Goal: Transaction & Acquisition: Purchase product/service

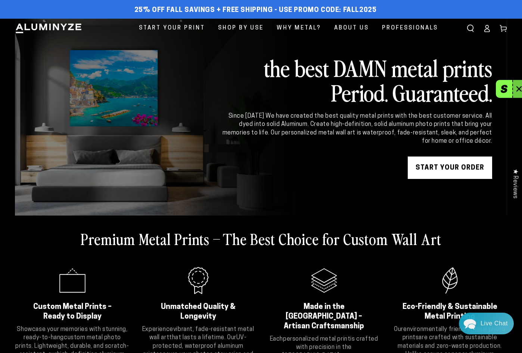
click at [507, 91] on button "button" at bounding box center [504, 89] width 16 height 18
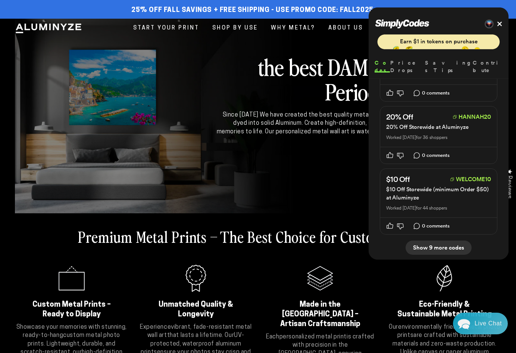
scroll to position [672, 0]
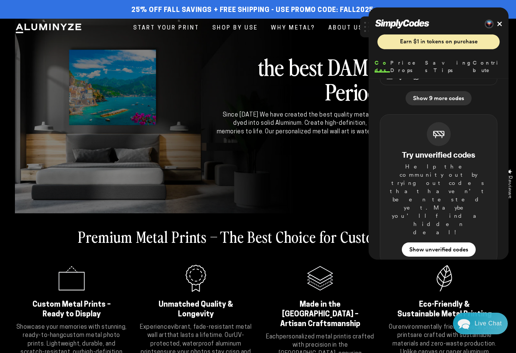
click at [241, 7] on span "25% off FALL Savings + Free Shipping - Use Promo Code: FALL2025" at bounding box center [252, 10] width 242 height 8
click at [503, 23] on button "Close" at bounding box center [500, 24] width 6 height 6
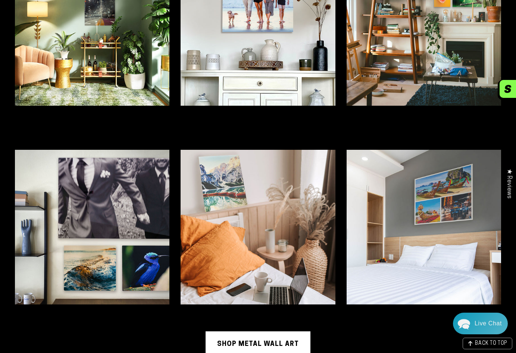
scroll to position [1792, 0]
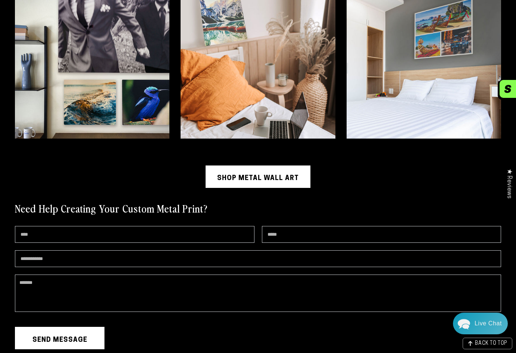
click at [251, 165] on link "Shop Metal Wall Art" at bounding box center [258, 176] width 105 height 22
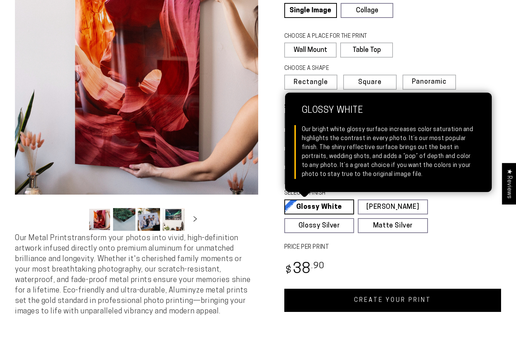
select select "**********"
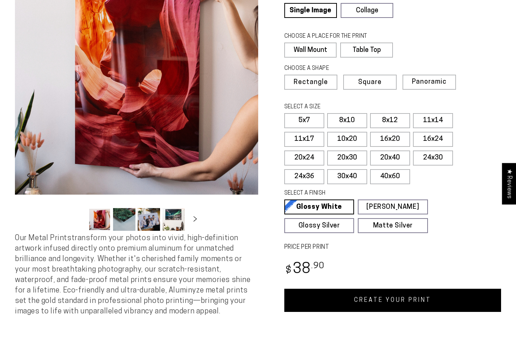
scroll to position [112, 0]
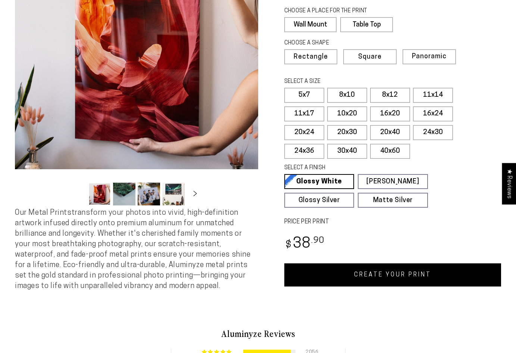
click at [356, 274] on link "CREATE YOUR PRINT" at bounding box center [393, 274] width 217 height 23
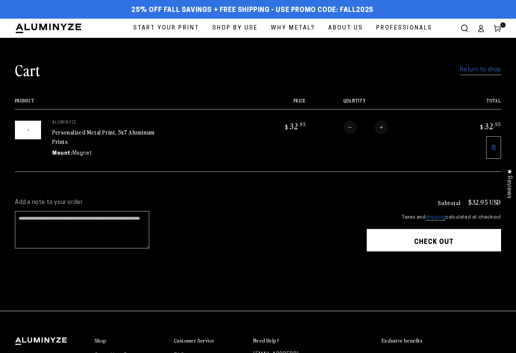
click at [456, 244] on button "Check out" at bounding box center [434, 240] width 134 height 22
